Goal: Information Seeking & Learning: Learn about a topic

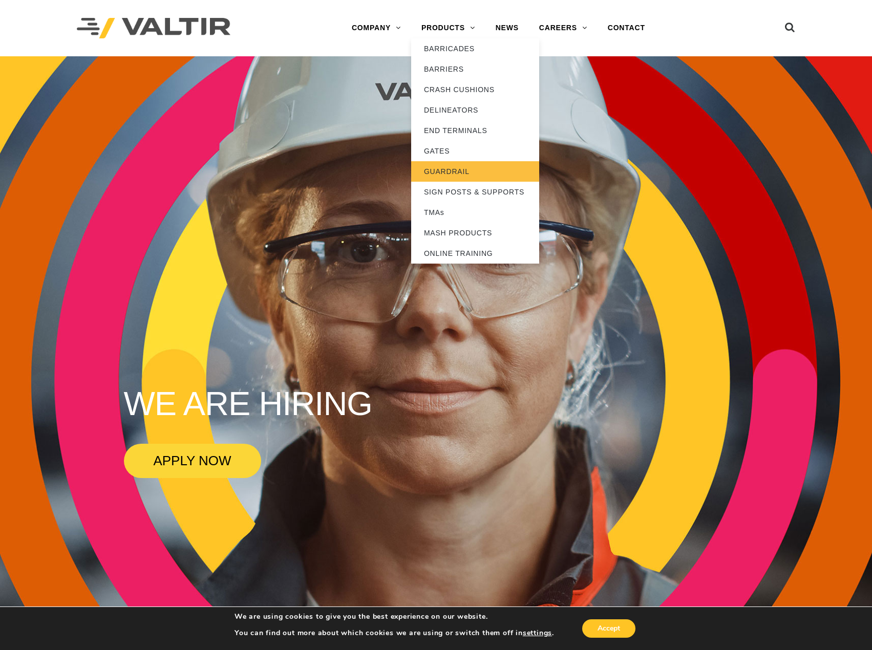
click at [467, 170] on link "GUARDRAIL" at bounding box center [475, 171] width 128 height 20
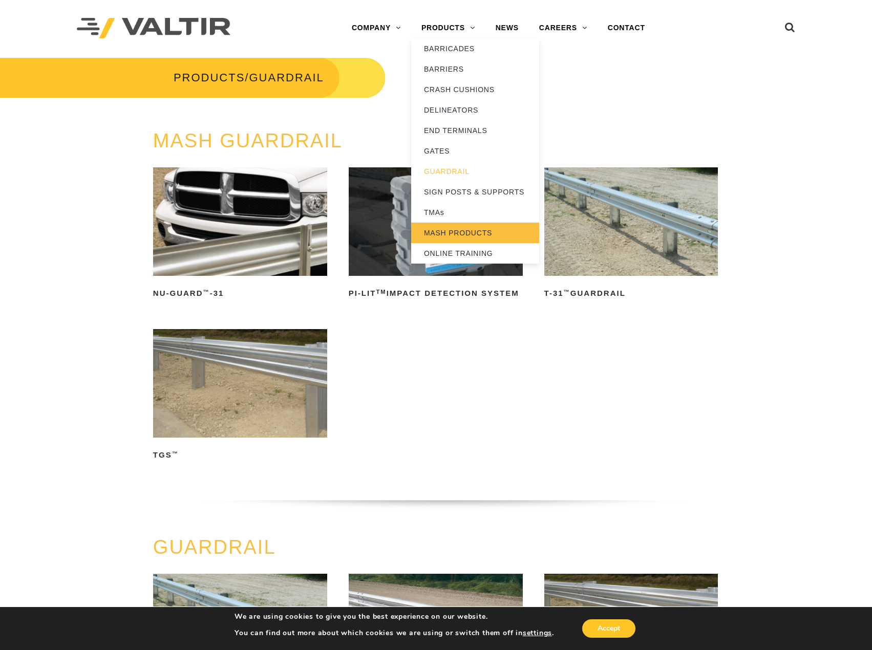
click at [474, 231] on link "MASH PRODUCTS" at bounding box center [475, 233] width 128 height 20
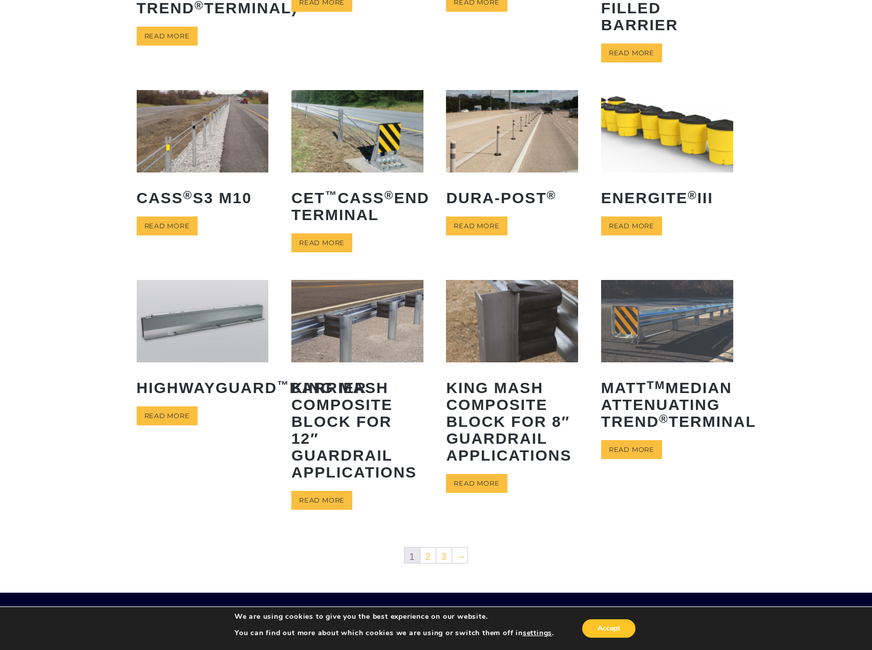
scroll to position [256, 0]
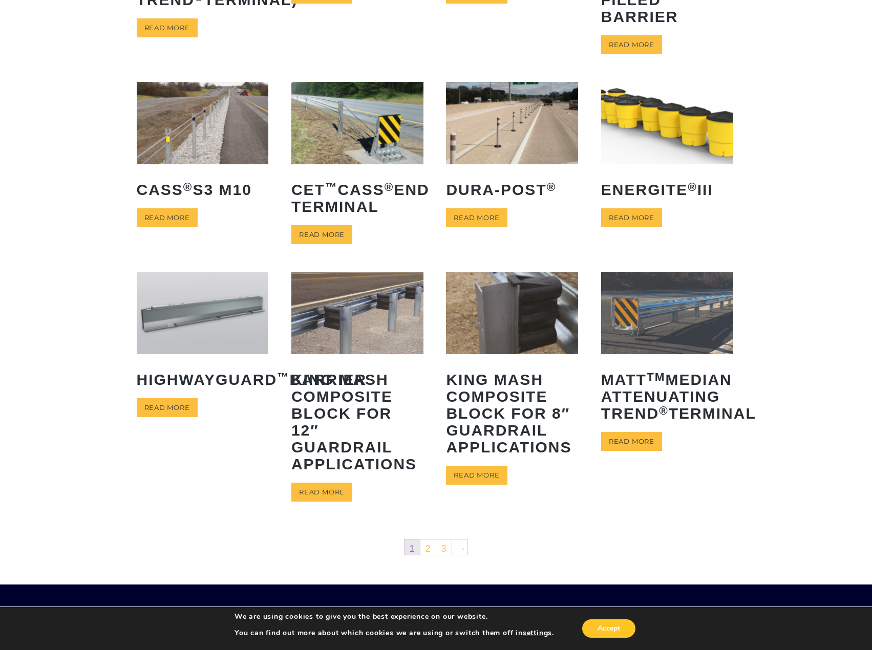
click at [181, 149] on img at bounding box center [203, 123] width 132 height 82
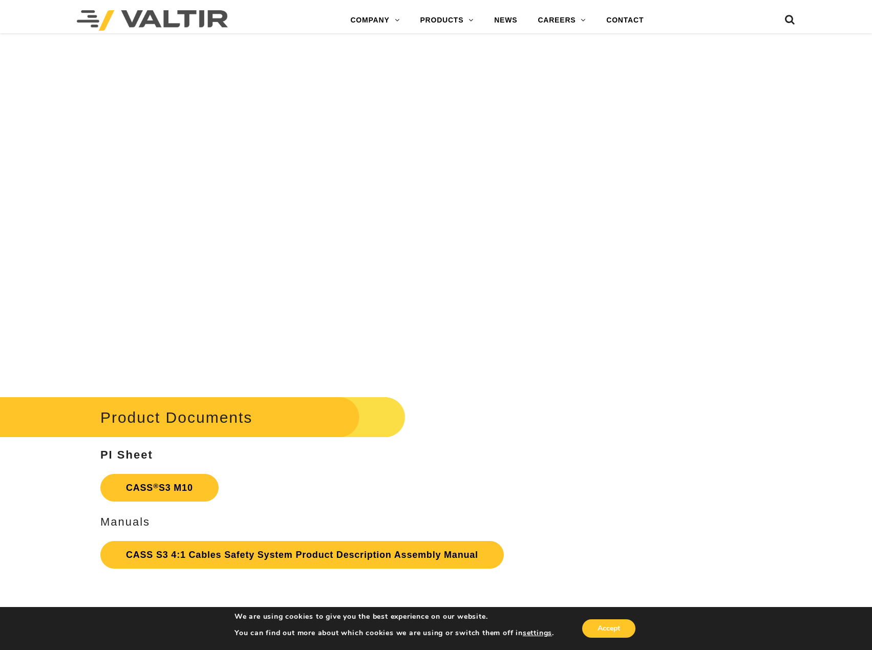
scroll to position [1946, 0]
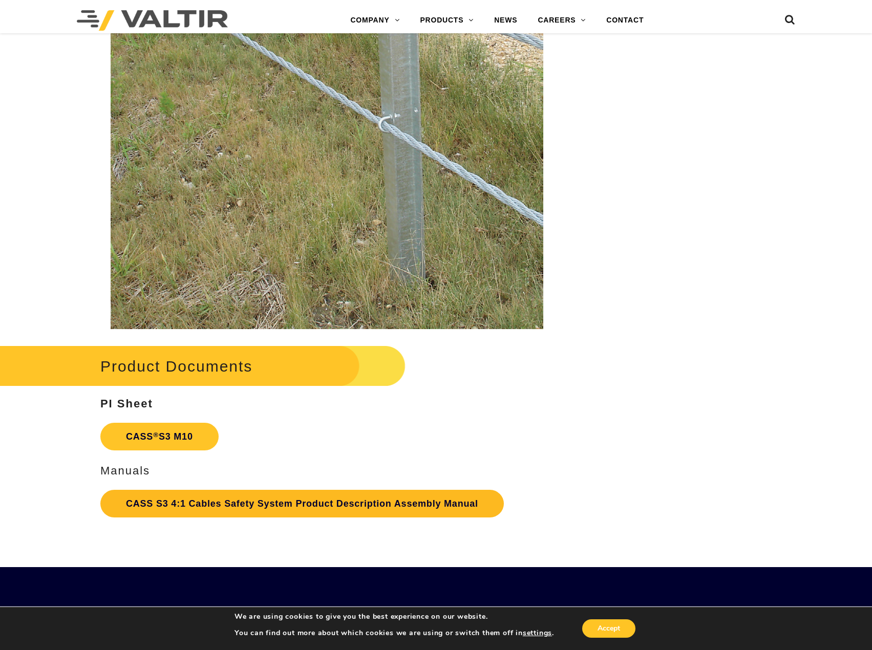
click at [154, 506] on link "CASS S3 4:1 Cables Safety System Product Description Assembly Manual" at bounding box center [302, 504] width 404 height 28
